Goal: Use online tool/utility

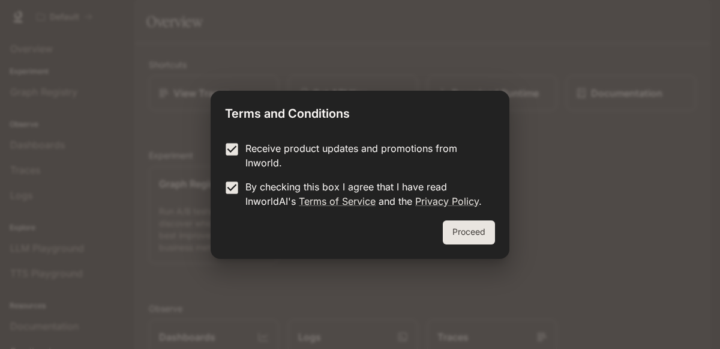
click at [474, 234] on button "Proceed" at bounding box center [469, 232] width 52 height 24
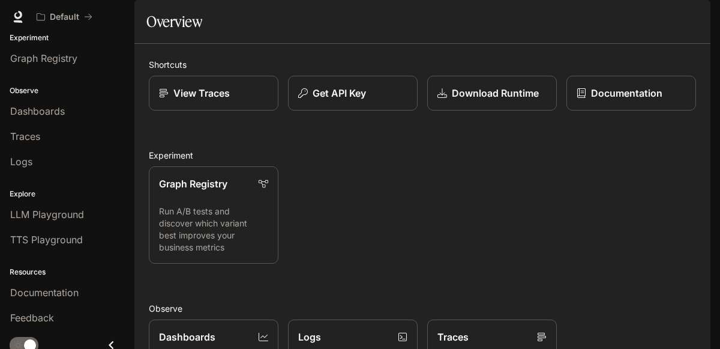
scroll to position [37, 0]
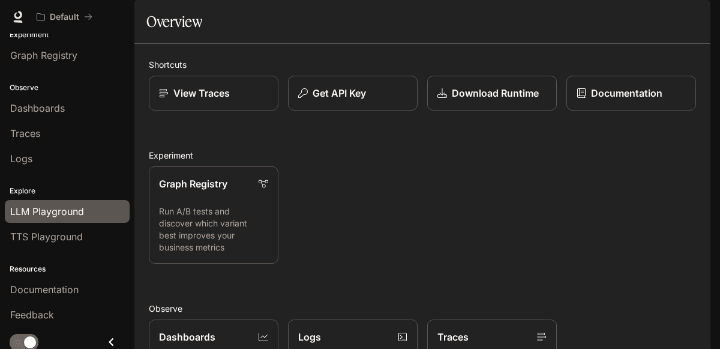
click at [37, 205] on span "LLM Playground" at bounding box center [47, 211] width 74 height 14
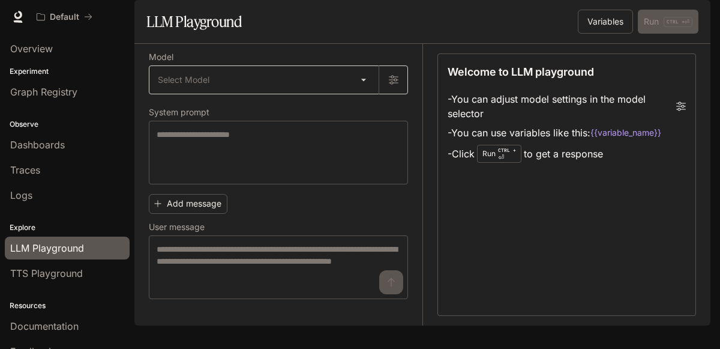
click at [182, 118] on body "Skip to main content Default Documentation Documentation Portal Overview Experi…" at bounding box center [360, 174] width 720 height 349
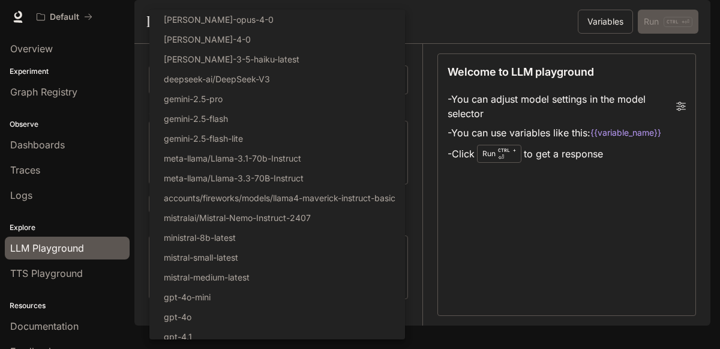
click at [14, 270] on div at bounding box center [360, 174] width 720 height 349
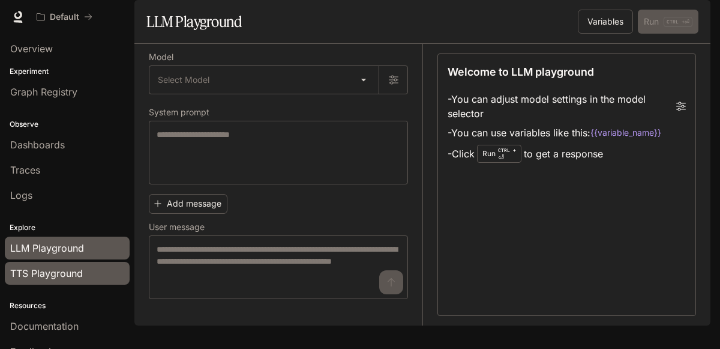
click at [21, 269] on span "TTS Playground" at bounding box center [46, 273] width 73 height 14
